Goal: Information Seeking & Learning: Learn about a topic

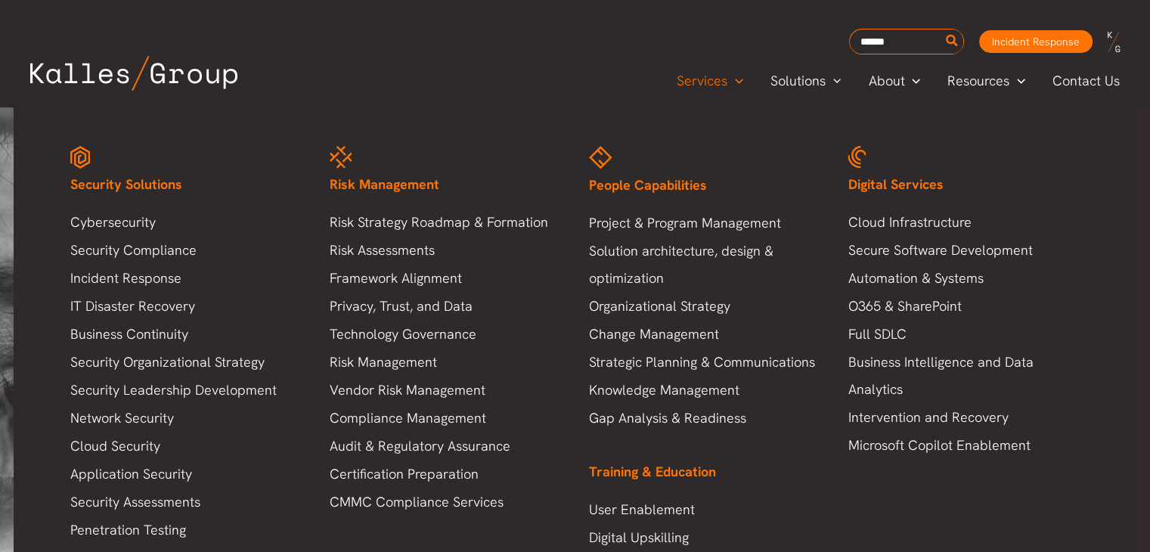
click at [151, 187] on span "Security Solutions" at bounding box center [126, 183] width 112 height 17
click at [101, 189] on span "Security Solutions" at bounding box center [126, 183] width 112 height 17
click at [106, 215] on link "Cybersecurity" at bounding box center [184, 222] width 229 height 27
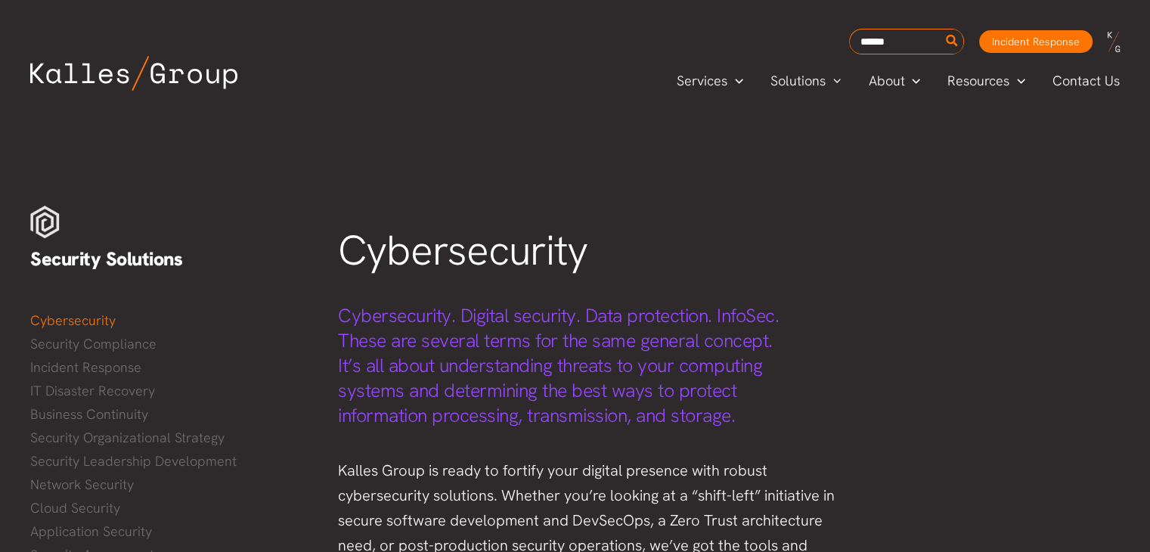
click at [801, 376] on h4 "Cybersecurity. Digital security. Data protection. InfoSec. These are several te…" at bounding box center [585, 365] width 494 height 125
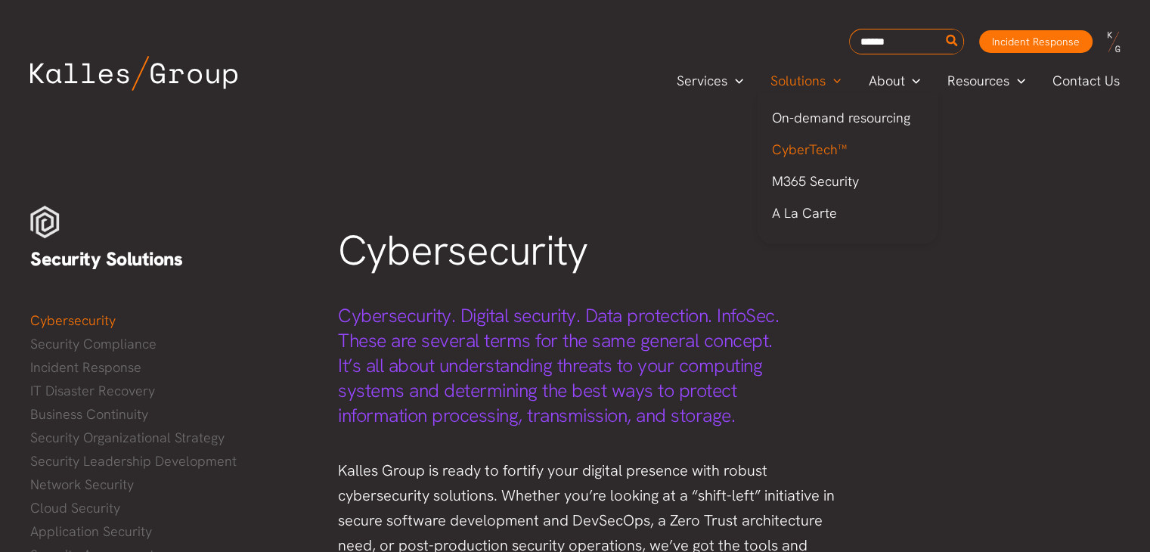
click at [814, 146] on span "CyberTech™" at bounding box center [809, 149] width 75 height 17
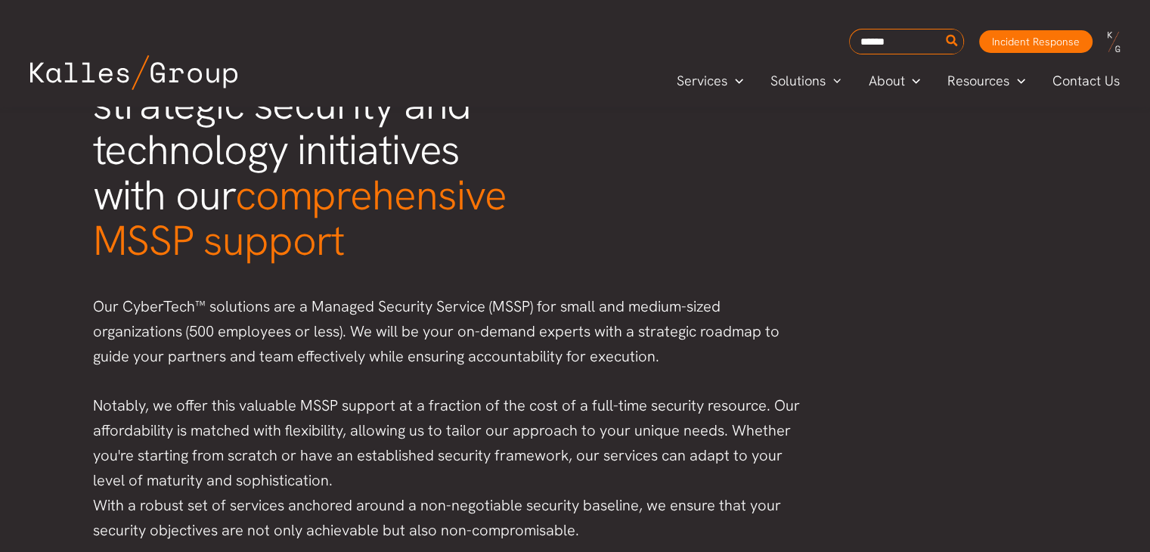
scroll to position [212, 0]
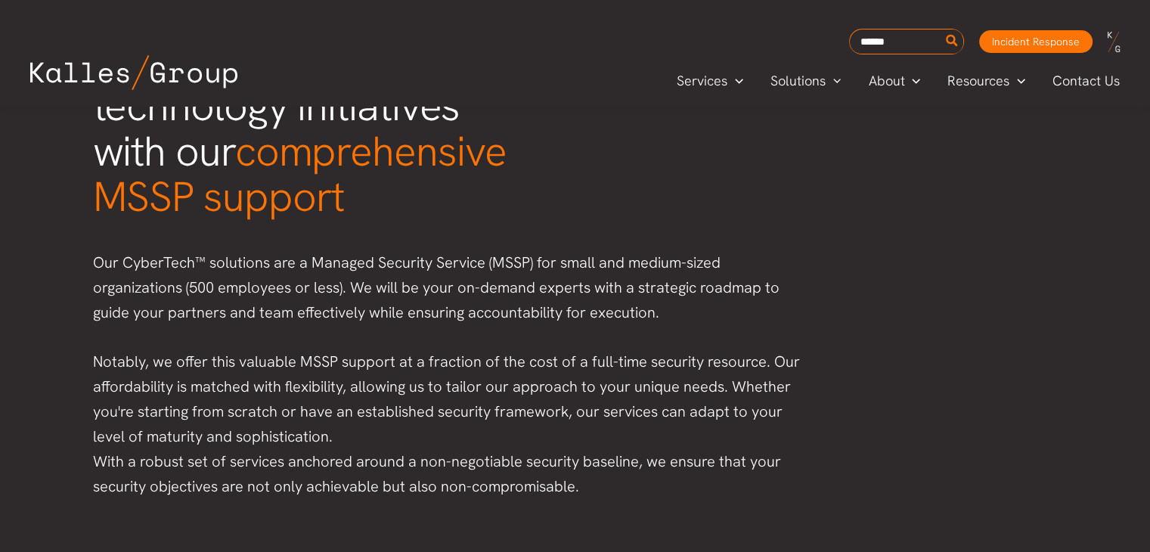
click at [136, 250] on p "Our CyberTech™ solutions are a Managed Security Service (MSSP) for small and me…" at bounding box center [448, 287] width 711 height 75
copy p "CyberTech"
